Goal: Navigation & Orientation: Find specific page/section

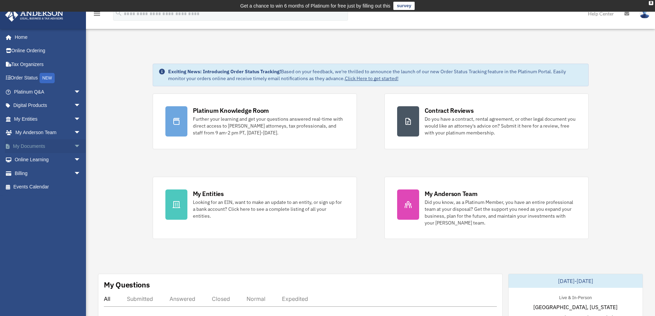
click at [41, 145] on link "My Documents arrow_drop_down" at bounding box center [48, 146] width 86 height 14
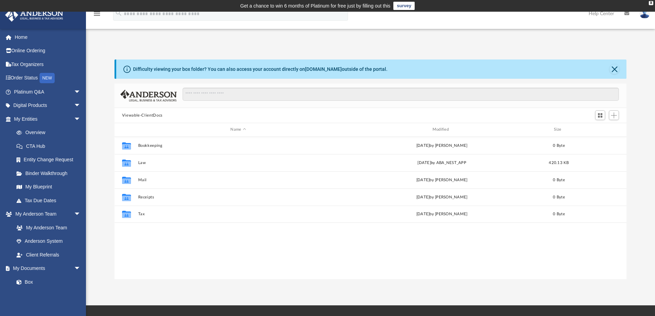
scroll to position [151, 507]
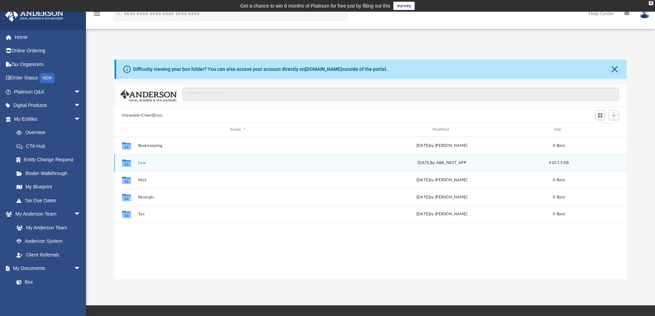
click at [146, 161] on button "Law" at bounding box center [238, 163] width 200 height 4
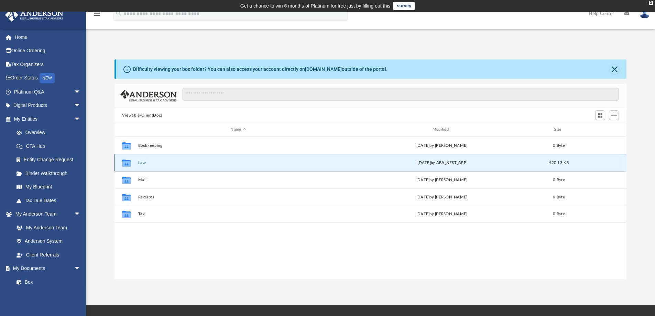
click at [146, 161] on button "Law" at bounding box center [238, 163] width 200 height 4
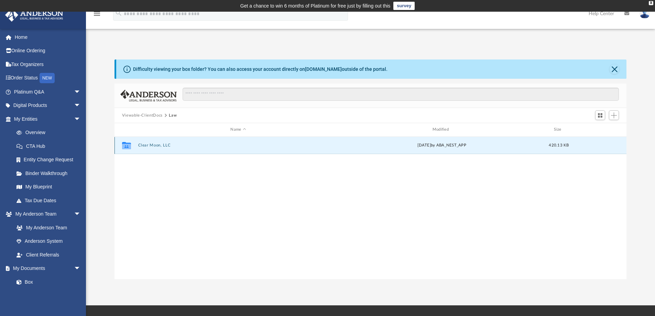
click at [160, 144] on button "Clear Moon, LLC" at bounding box center [238, 145] width 200 height 4
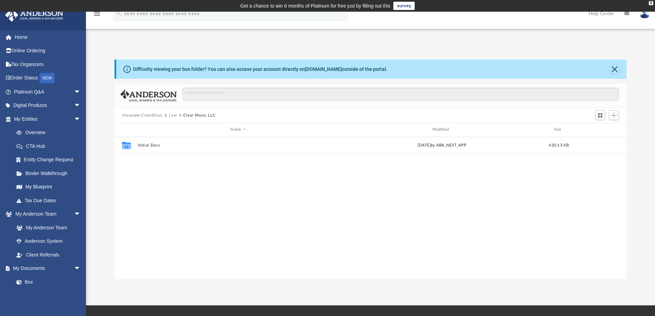
click at [104, 50] on div "Difficulty viewing your box folder? You can also access your account directly o…" at bounding box center [370, 162] width 569 height 234
click at [30, 283] on link "Box" at bounding box center [50, 282] width 81 height 14
click at [343, 46] on div "Difficulty viewing your box folder? You can also access your account directly o…" at bounding box center [370, 162] width 569 height 234
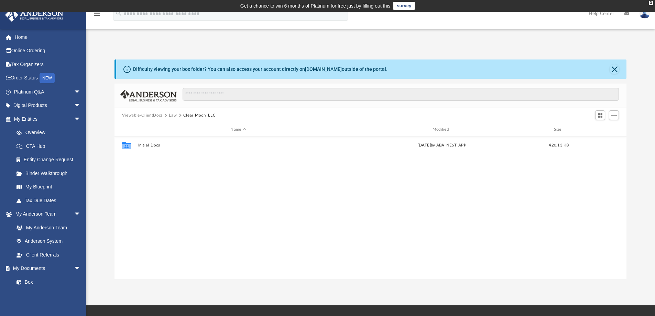
click at [330, 45] on div "App [EMAIL_ADDRESS][DOMAIN_NAME] Sign Out [EMAIL_ADDRESS][DOMAIN_NAME] Home Onl…" at bounding box center [327, 158] width 655 height 241
